Goal: Task Accomplishment & Management: Complete application form

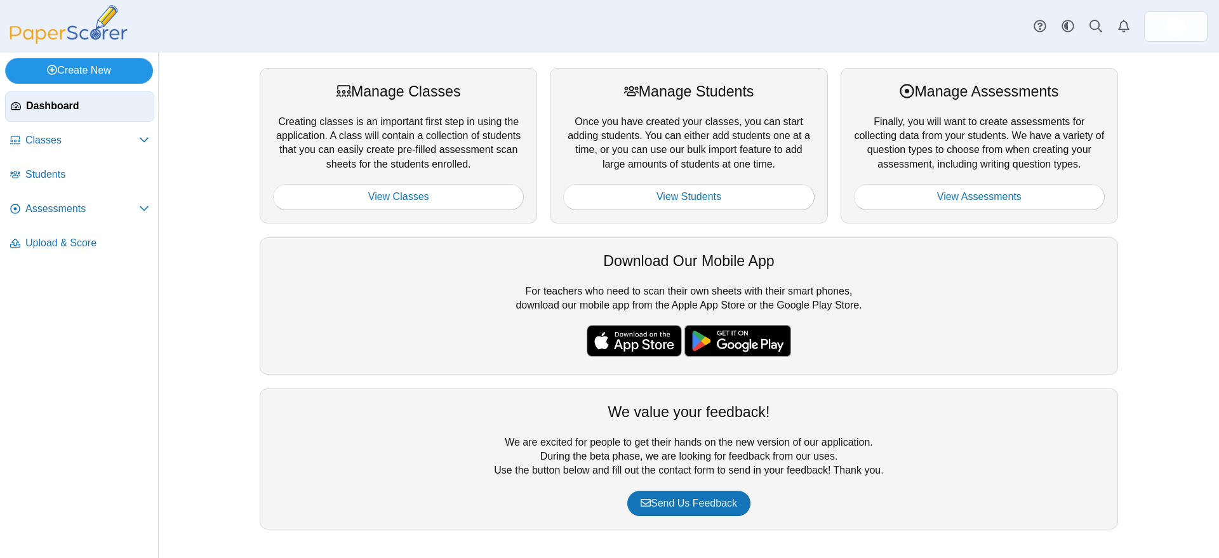
click at [109, 71] on link "Create New" at bounding box center [79, 70] width 148 height 25
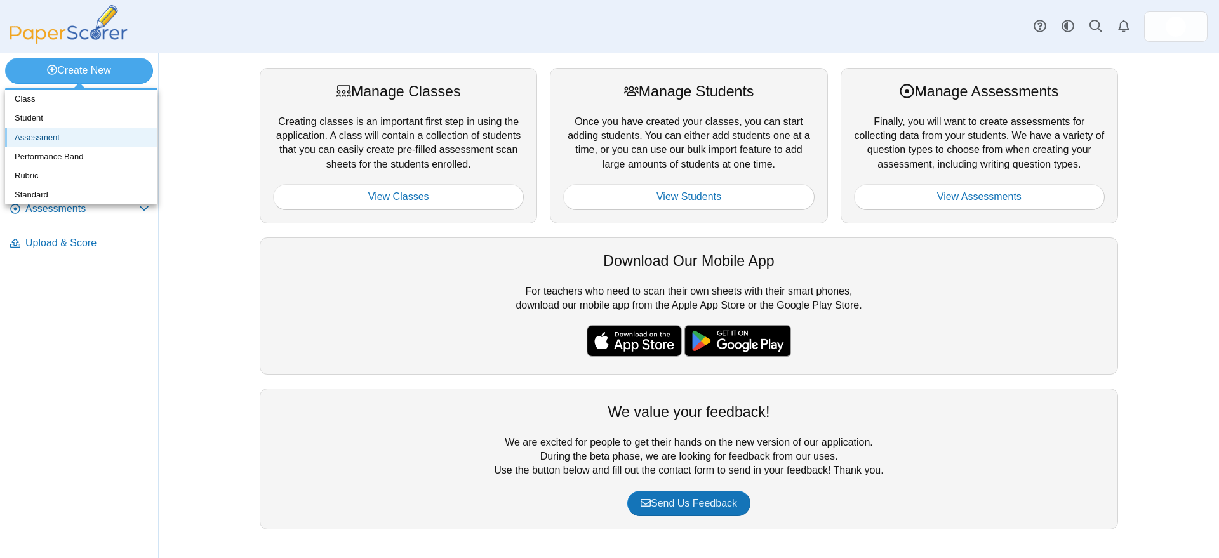
click at [45, 136] on link "Assessment" at bounding box center [81, 137] width 152 height 19
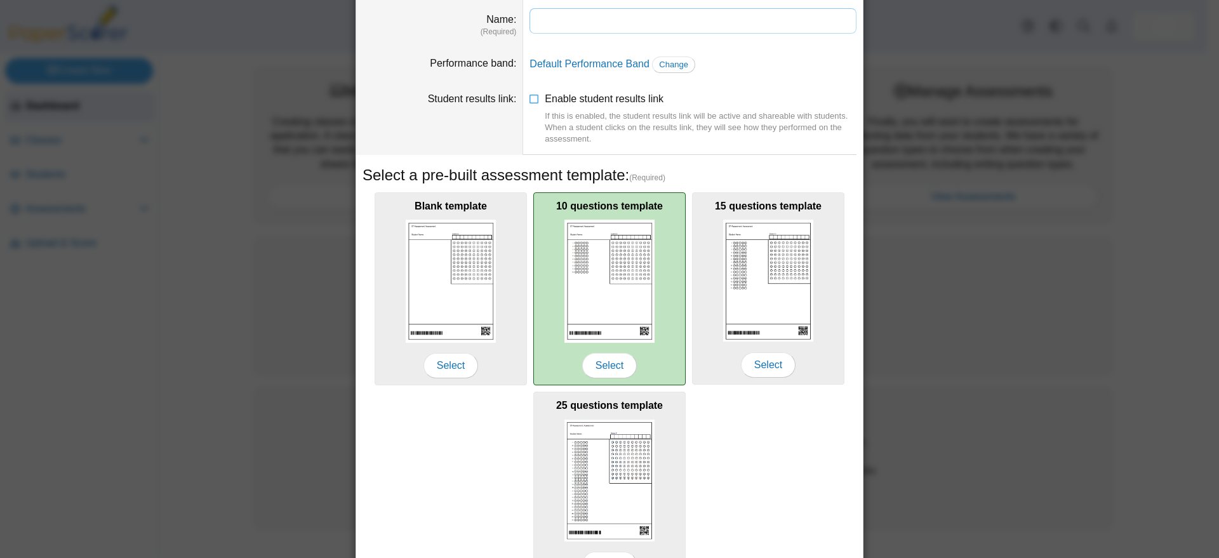
scroll to position [53, 0]
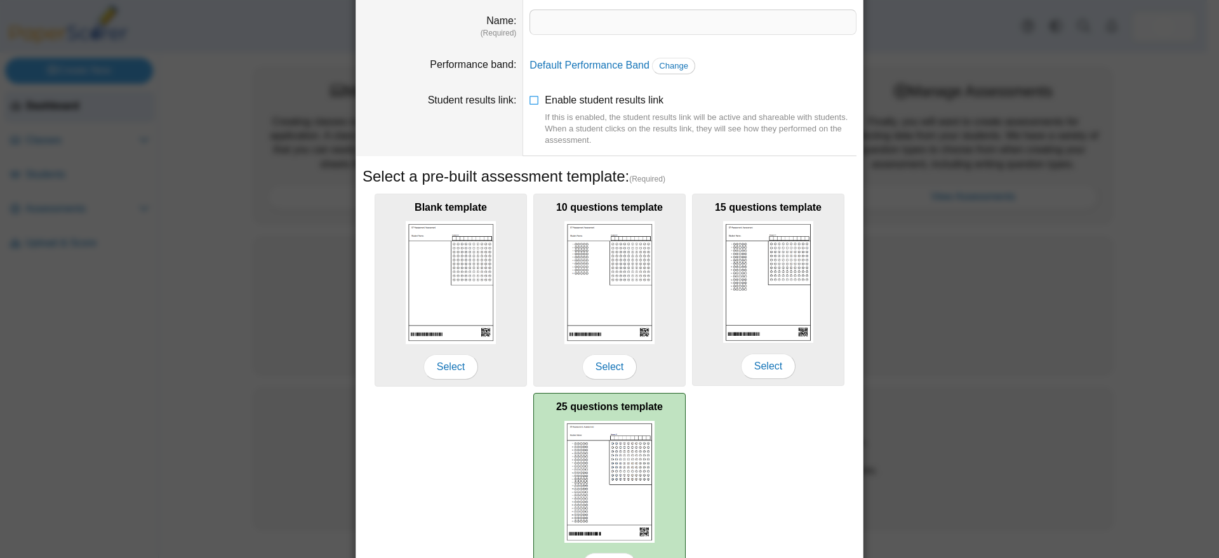
click at [584, 423] on img at bounding box center [609, 482] width 90 height 122
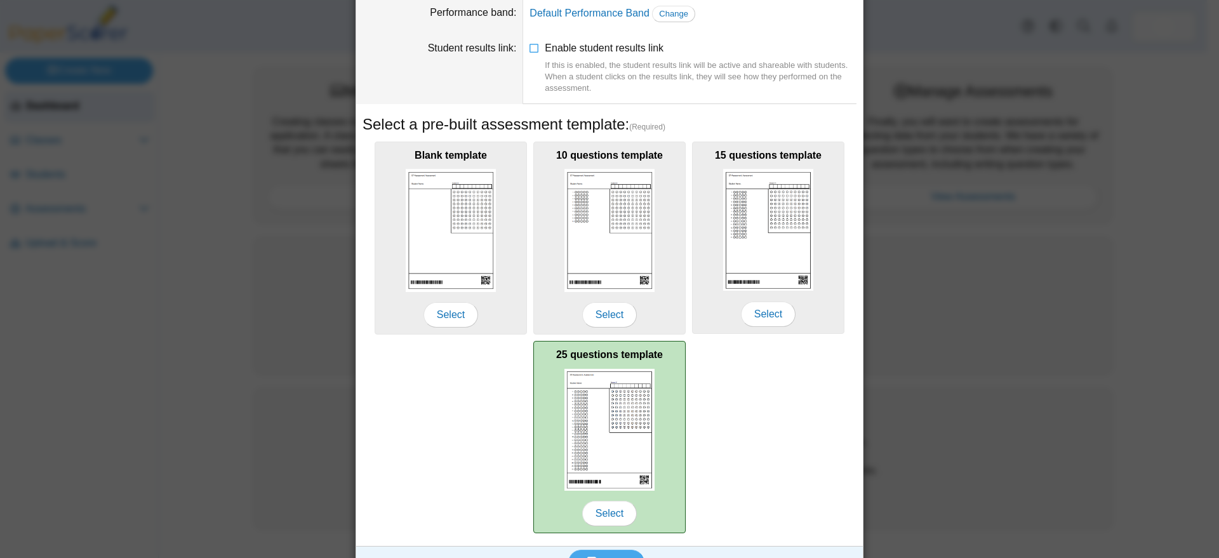
scroll to position [132, 0]
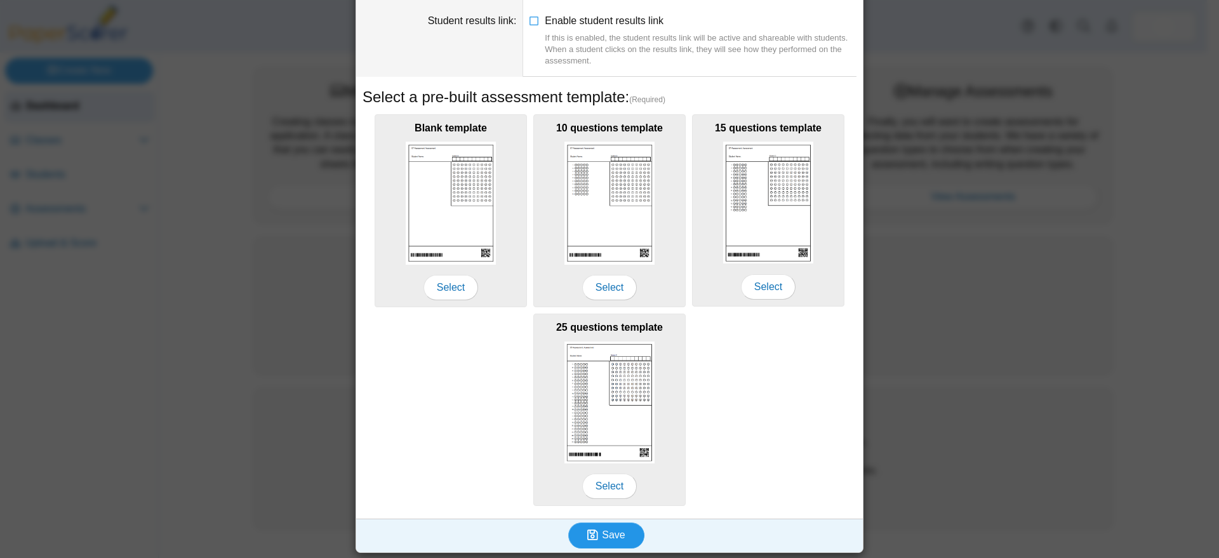
click at [602, 532] on span "Save" at bounding box center [613, 534] width 23 height 11
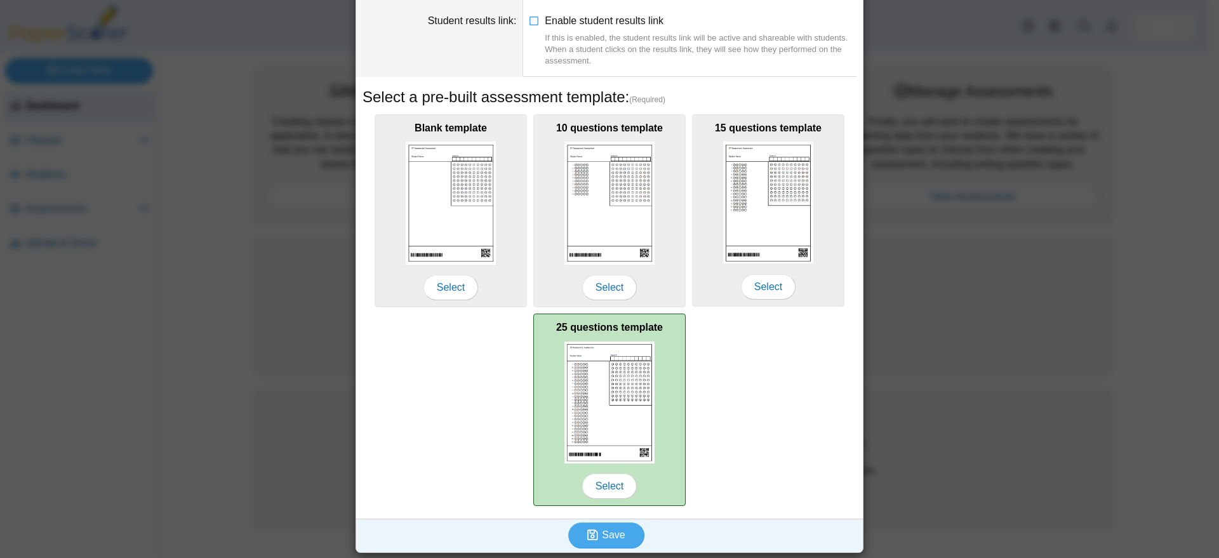
scroll to position [0, 0]
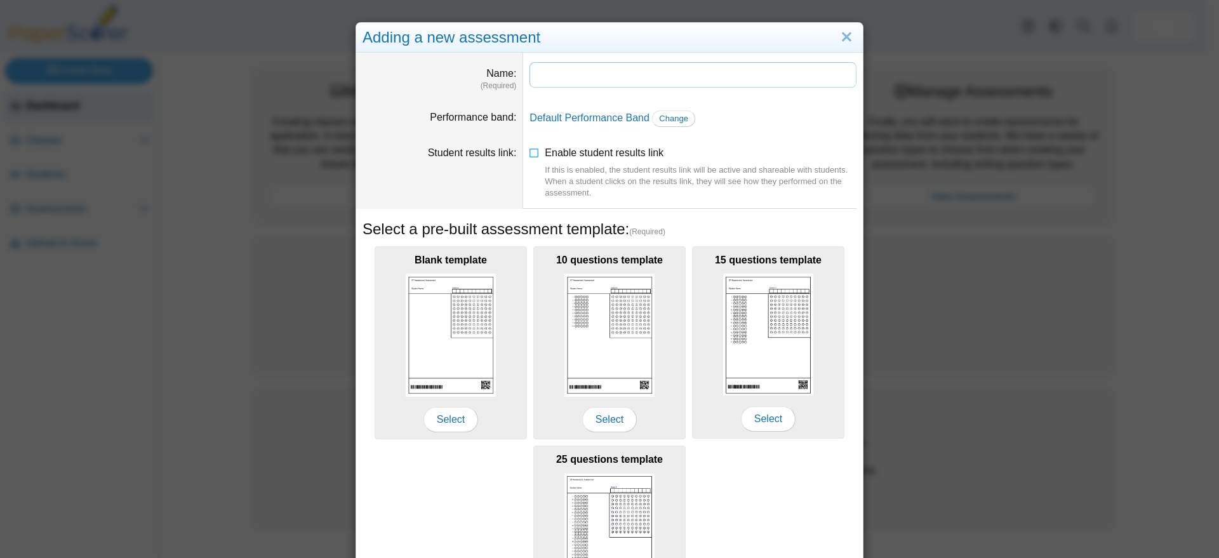
click at [578, 77] on input "Name" at bounding box center [692, 74] width 327 height 25
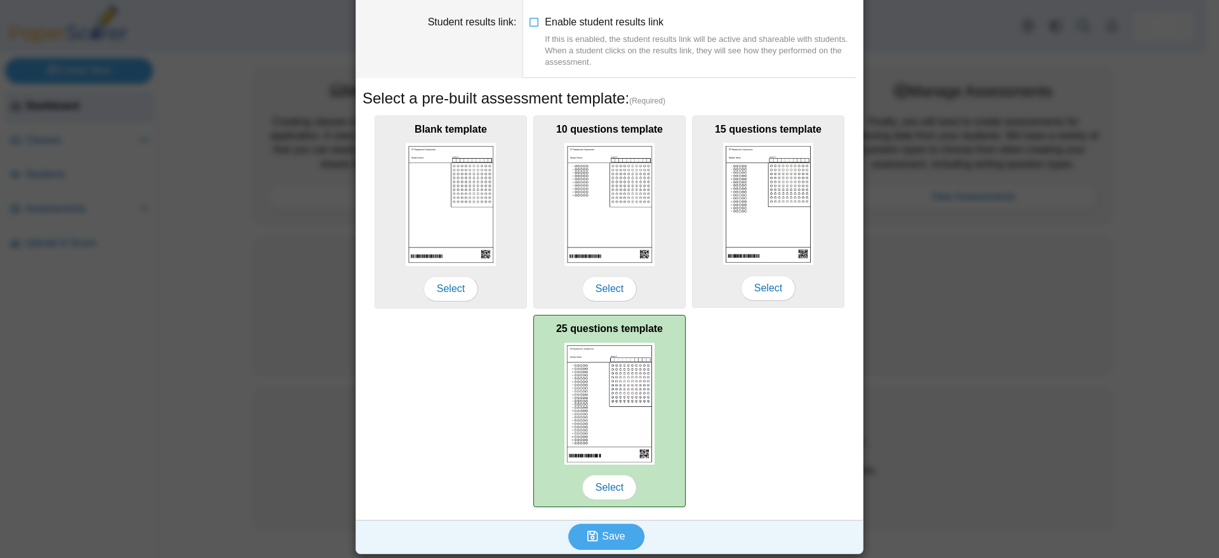
scroll to position [132, 0]
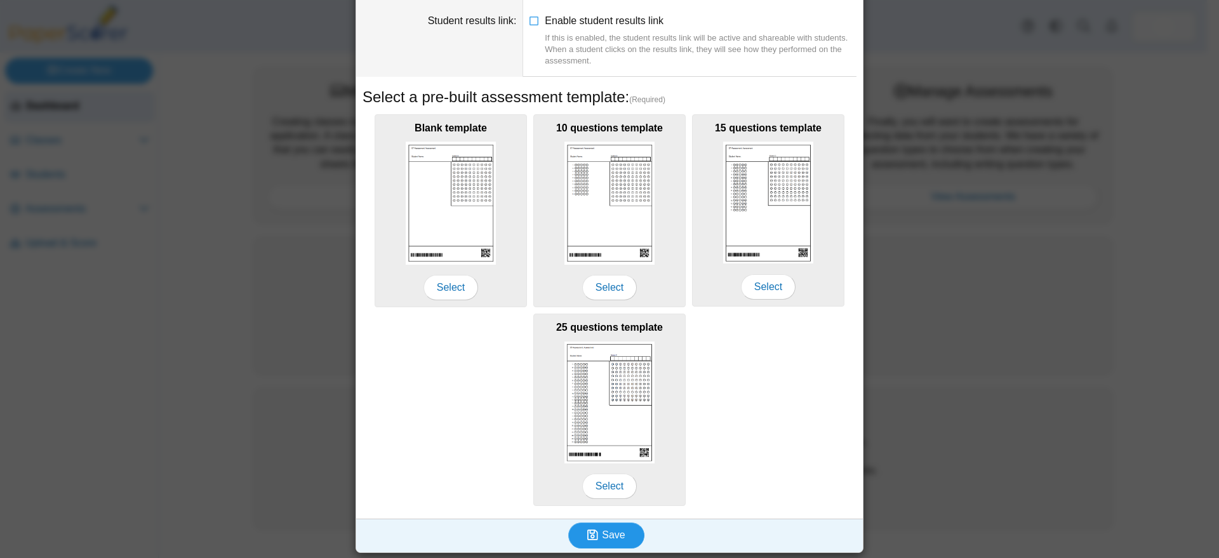
type input "*******"
click at [606, 535] on span "Save" at bounding box center [613, 534] width 23 height 11
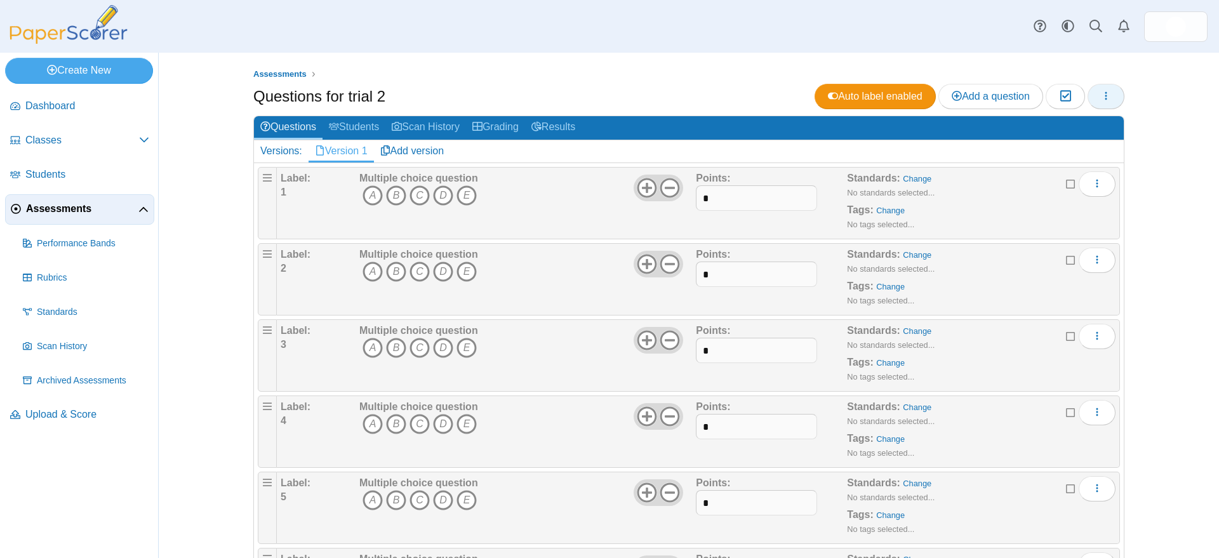
click at [1103, 95] on icon "button" at bounding box center [1106, 96] width 10 height 10
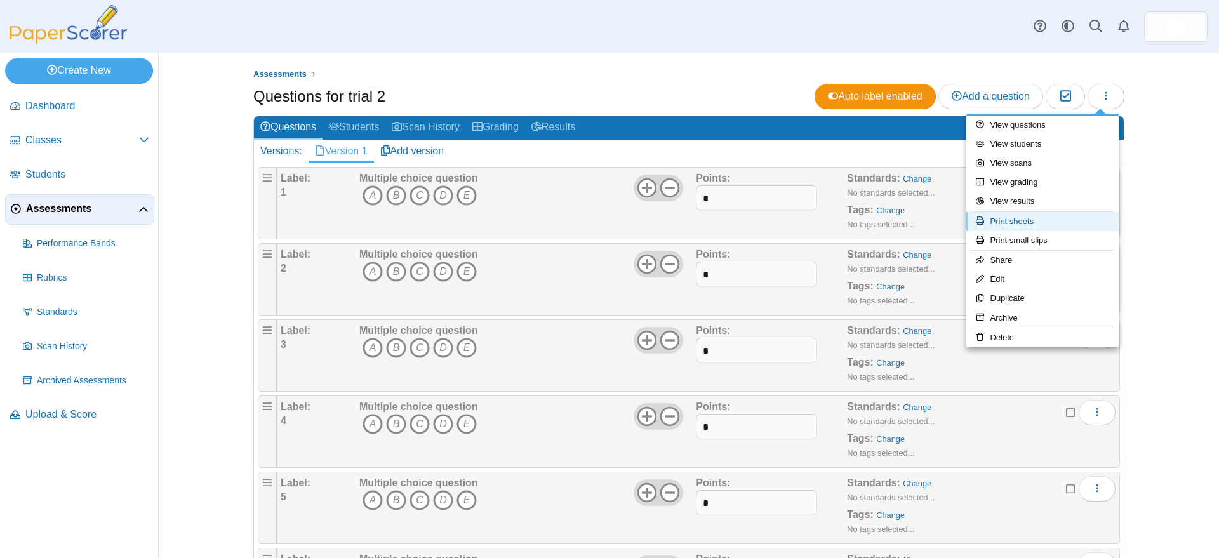
click at [1029, 220] on link "Print sheets" at bounding box center [1042, 221] width 152 height 19
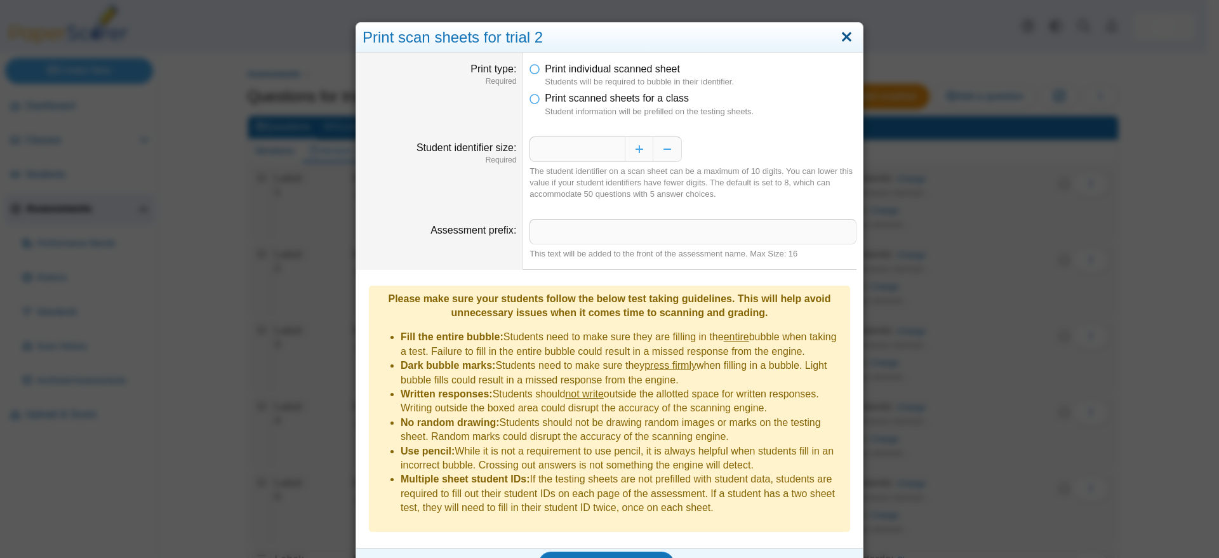
click at [841, 34] on link "Close" at bounding box center [847, 38] width 20 height 22
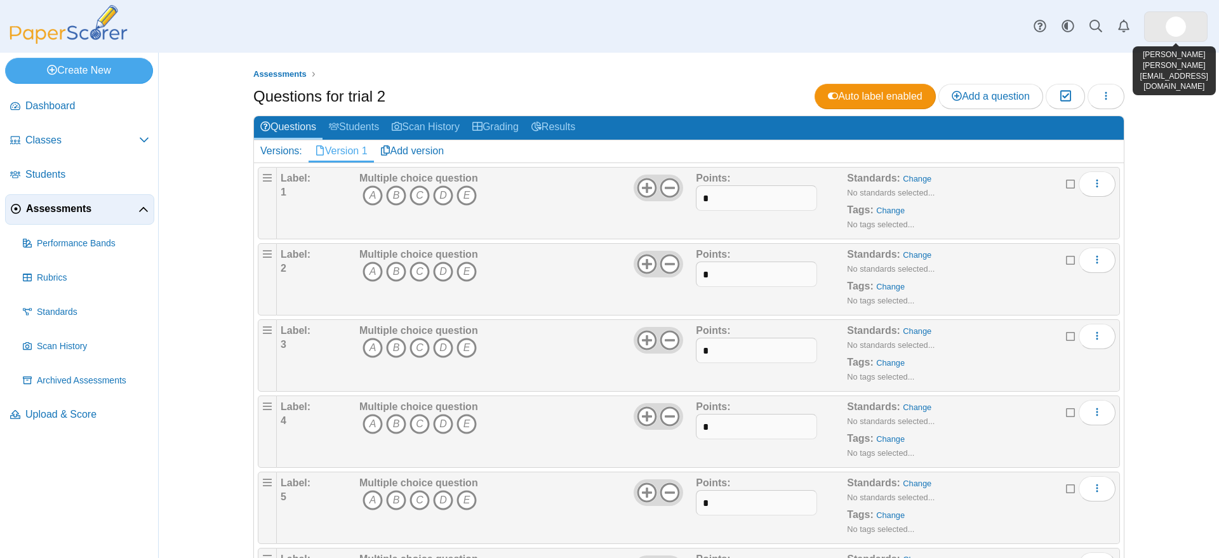
click at [1173, 31] on img at bounding box center [1176, 27] width 20 height 20
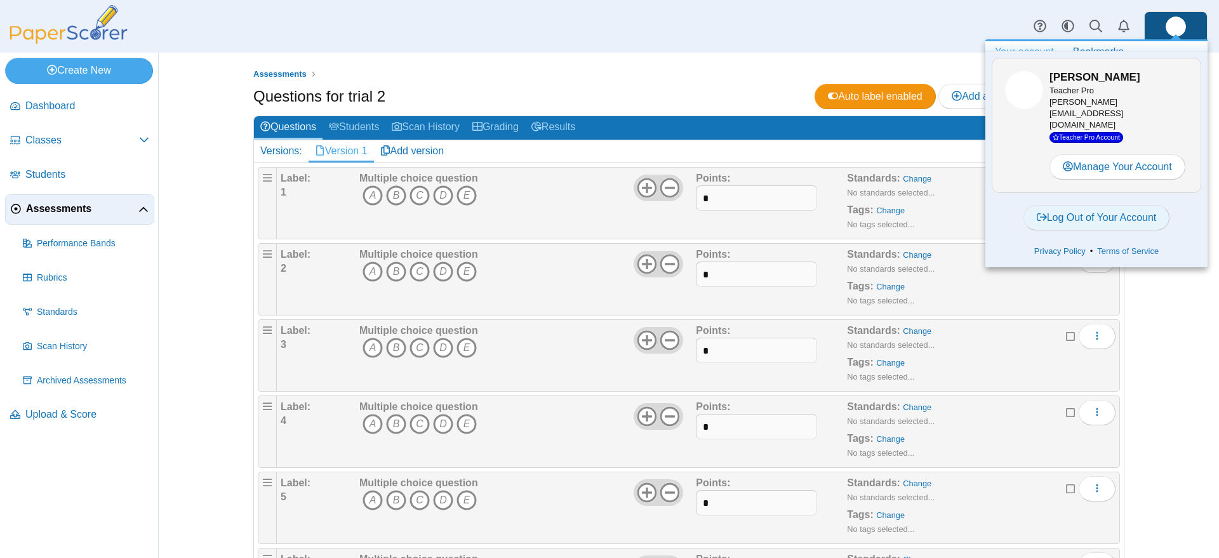
click at [1086, 206] on link "Log Out of Your Account" at bounding box center [1096, 217] width 147 height 25
